Goal: Task Accomplishment & Management: Use online tool/utility

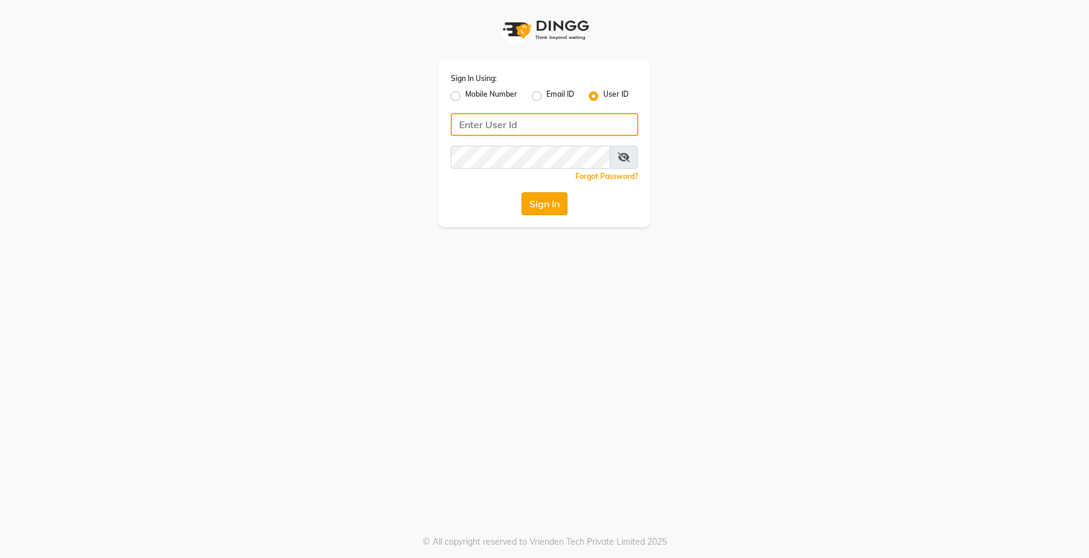
type input "e3898-01"
click at [538, 207] on button "Sign In" at bounding box center [544, 203] width 46 height 23
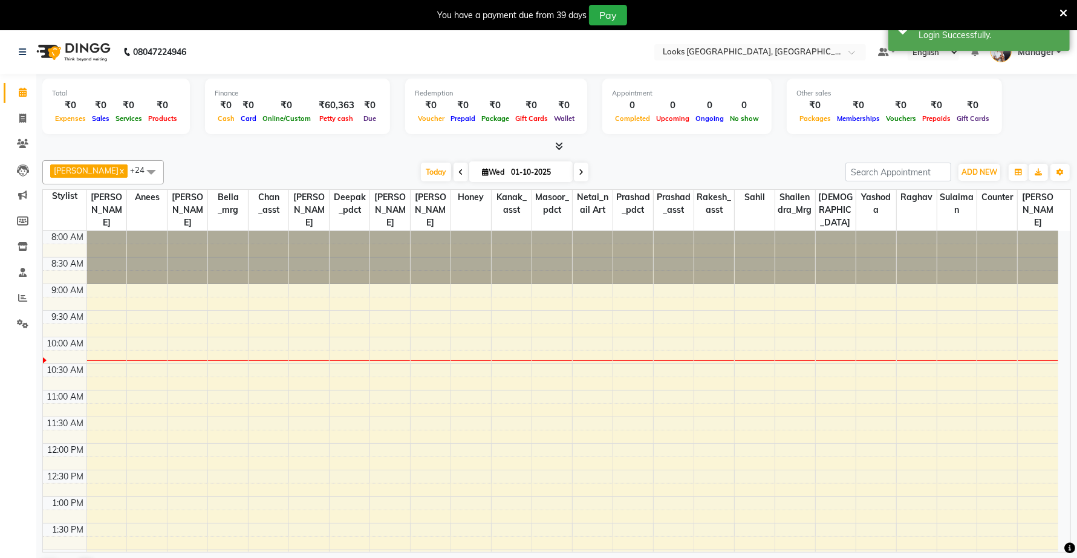
click at [538, 145] on icon at bounding box center [559, 146] width 8 height 9
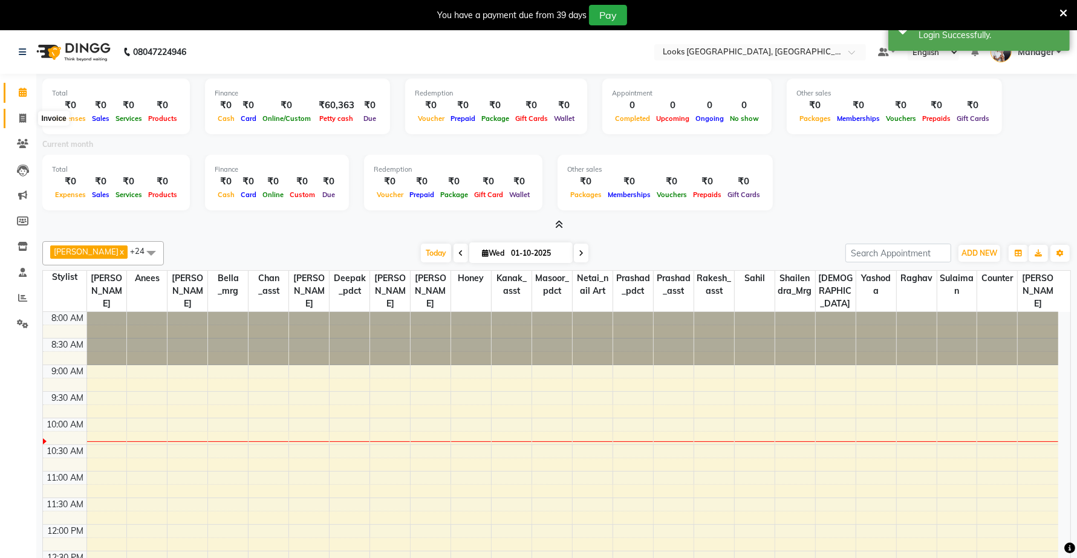
click at [31, 116] on span at bounding box center [22, 119] width 21 height 14
select select "service"
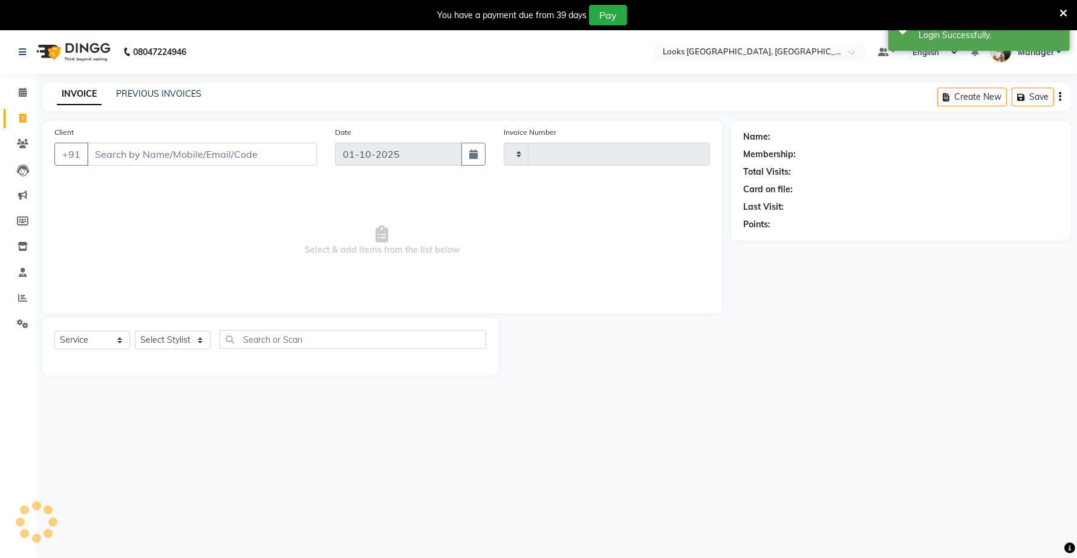
type input "6918"
select select "8941"
click at [538, 11] on icon at bounding box center [1064, 13] width 8 height 11
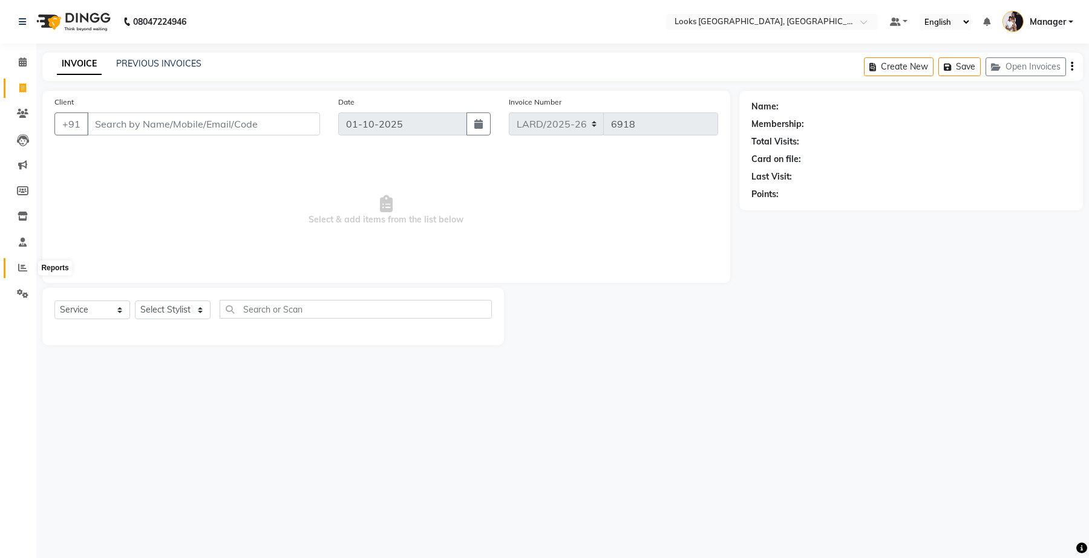
click at [18, 274] on span at bounding box center [22, 268] width 21 height 14
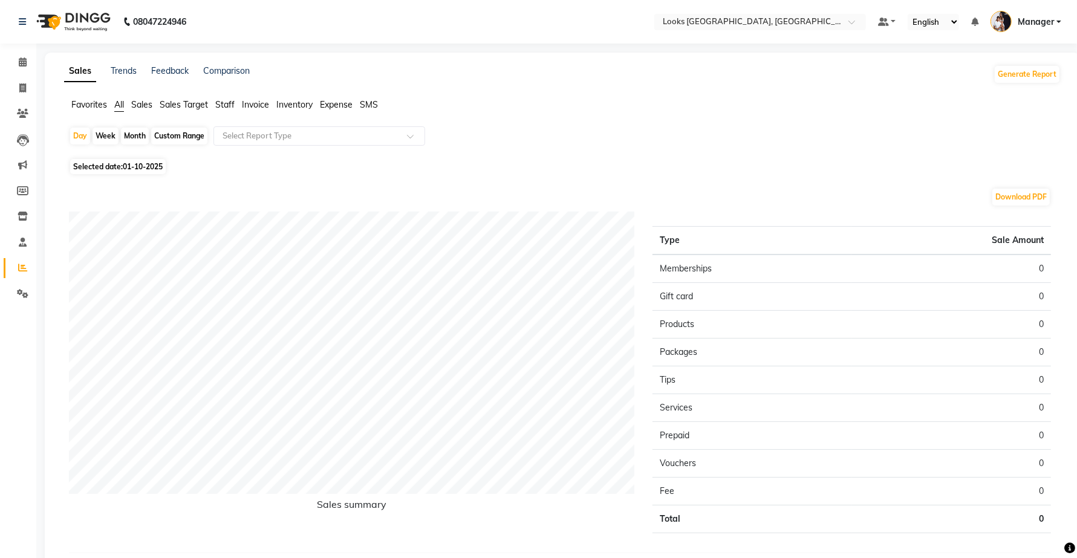
click at [165, 131] on div "Custom Range" at bounding box center [179, 136] width 56 height 17
select select "10"
select select "2025"
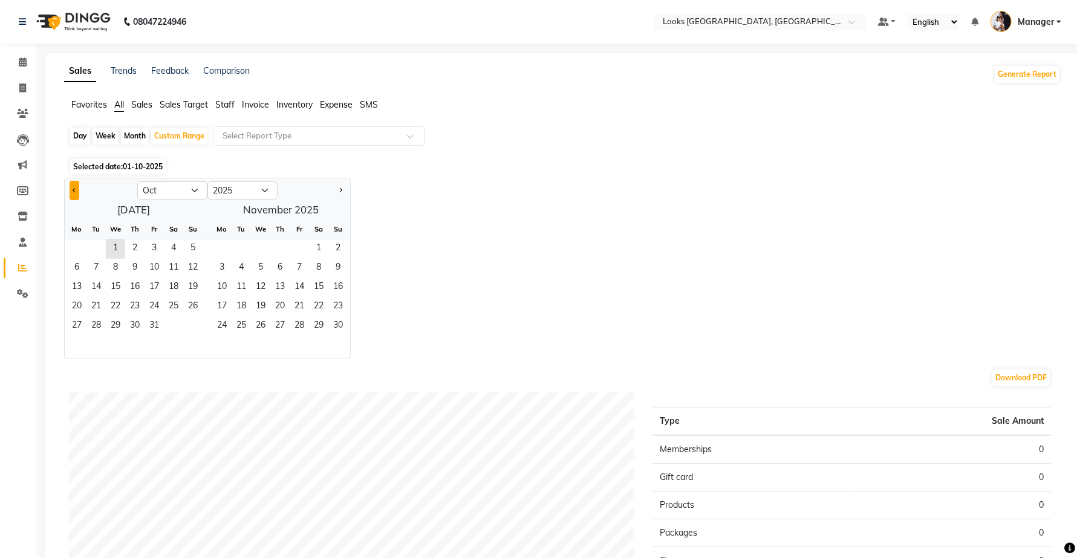
click at [74, 192] on span "Previous month" at bounding box center [75, 189] width 4 height 4
select select "9"
click at [71, 251] on span "1" at bounding box center [76, 248] width 19 height 19
click at [95, 324] on span "30" at bounding box center [95, 326] width 19 height 19
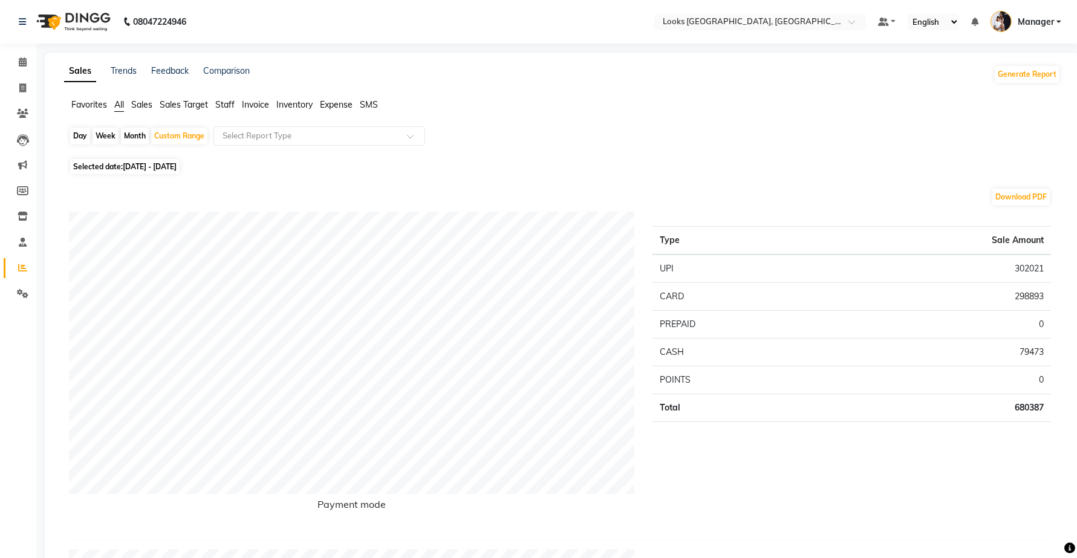
click at [224, 106] on span "Staff" at bounding box center [224, 104] width 19 height 11
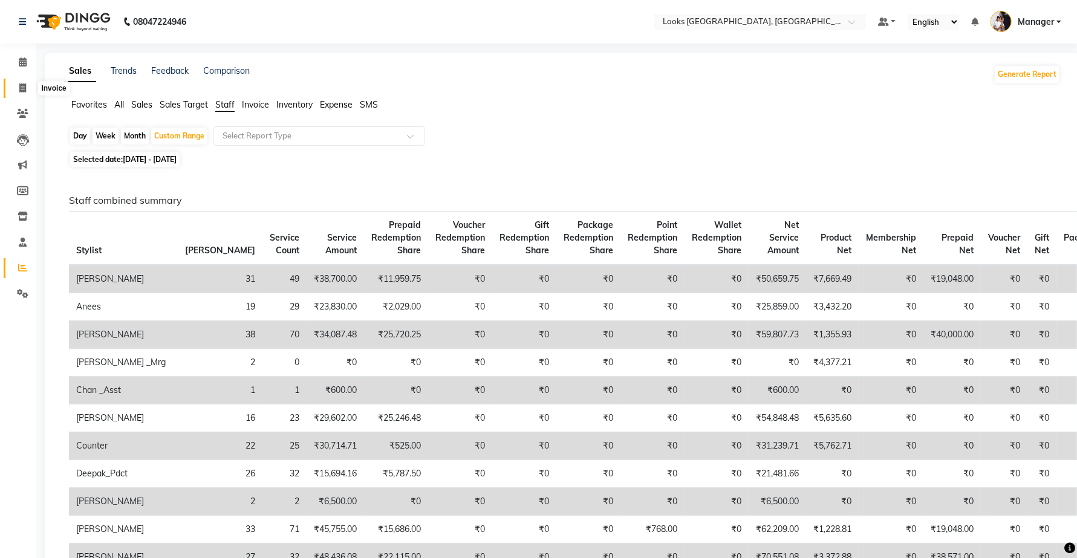
click at [16, 88] on span at bounding box center [22, 89] width 21 height 14
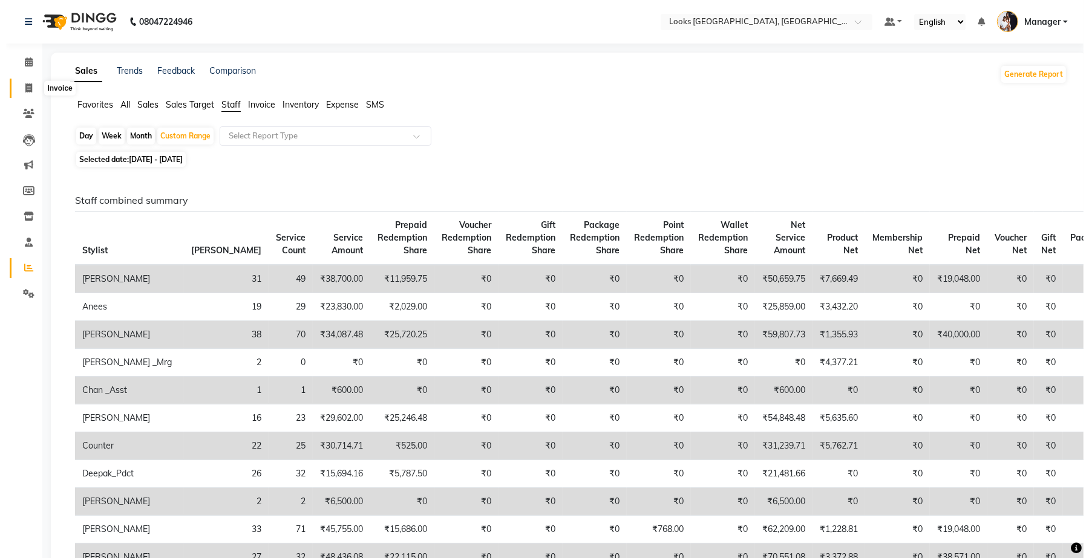
select select "service"
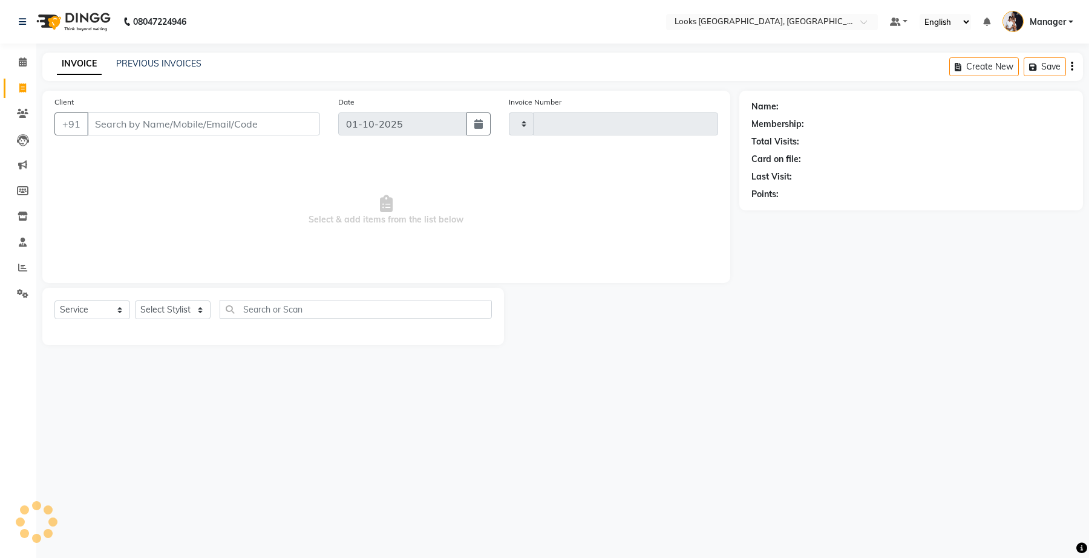
type input "6918"
select select "8941"
click at [174, 58] on link "PREVIOUS INVOICES" at bounding box center [158, 63] width 85 height 11
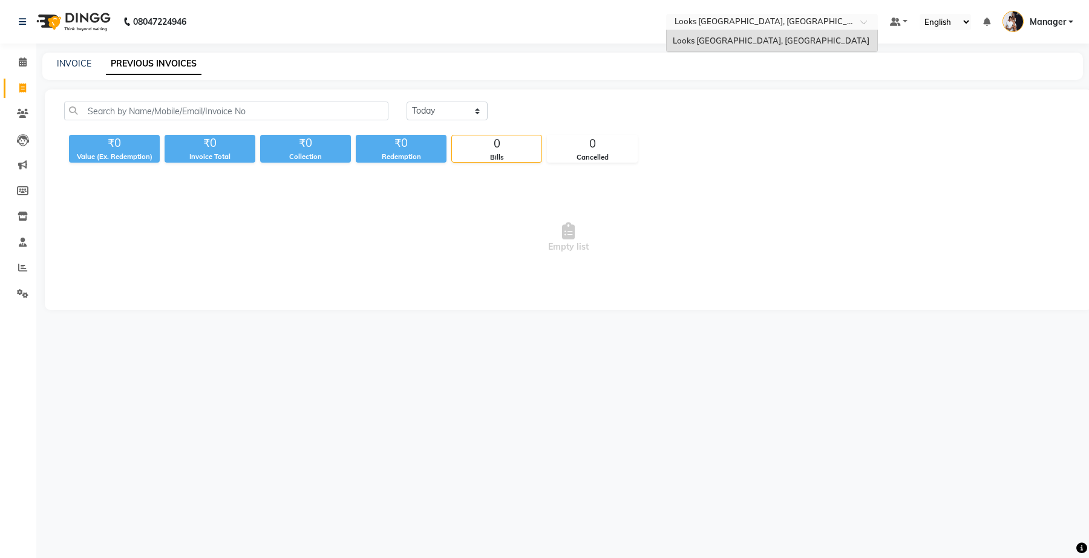
click at [538, 17] on div at bounding box center [772, 23] width 212 height 12
click at [479, 46] on div "08047224946 Select Location × Looks [GEOGRAPHIC_DATA], [GEOGRAPHIC_DATA] Looks …" at bounding box center [544, 279] width 1089 height 558
click at [27, 90] on span at bounding box center [22, 89] width 21 height 14
select select "service"
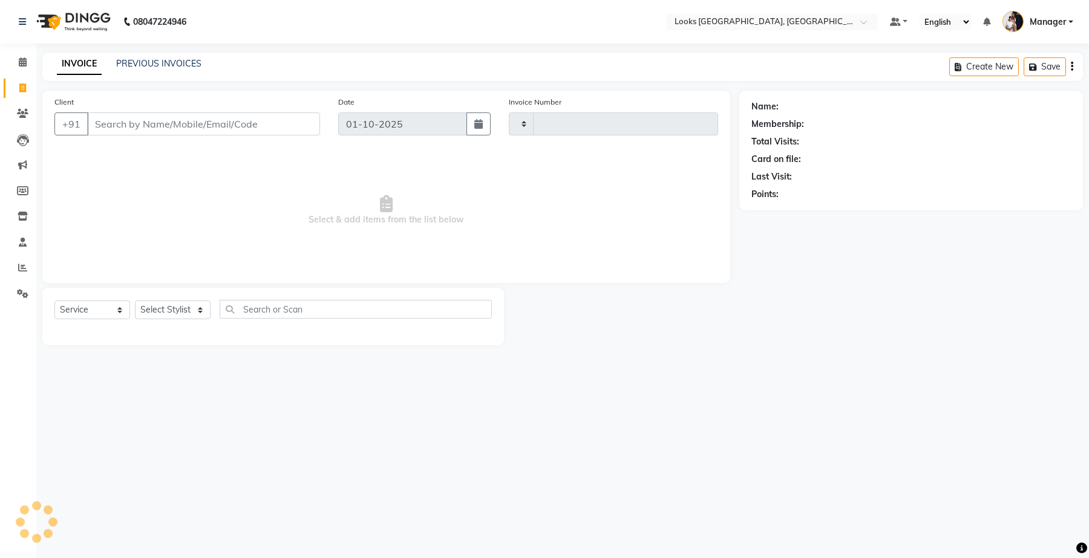
type input "6918"
select select "8941"
